Goal: Use online tool/utility: Use online tool/utility

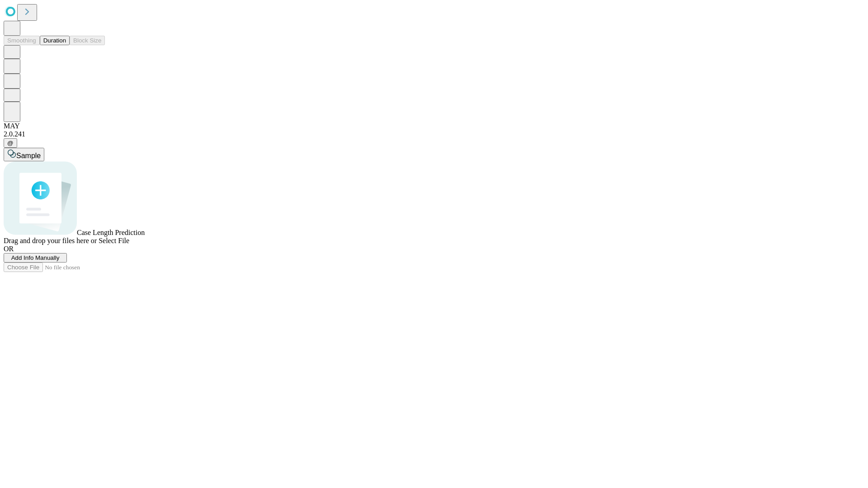
click at [66, 45] on button "Duration" at bounding box center [55, 40] width 30 height 9
click at [41, 152] on span "Sample" at bounding box center [28, 156] width 24 height 8
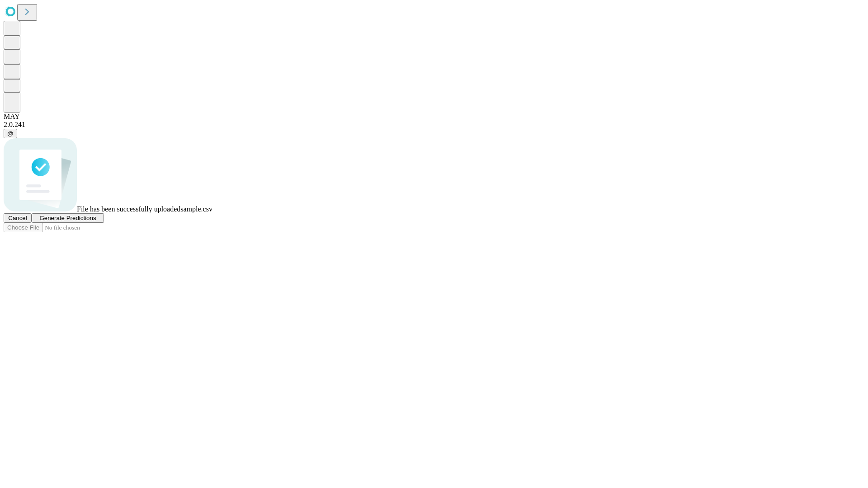
click at [96, 222] on span "Generate Predictions" at bounding box center [67, 218] width 57 height 7
